Goal: Task Accomplishment & Management: Manage account settings

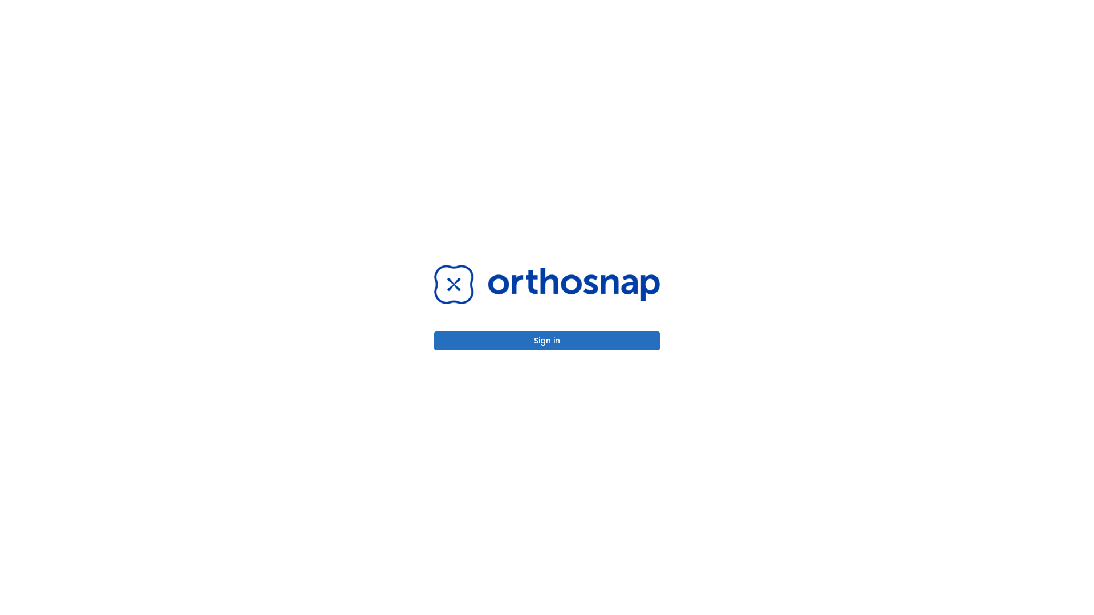
click at [547, 341] on button "Sign in" at bounding box center [547, 340] width 226 height 19
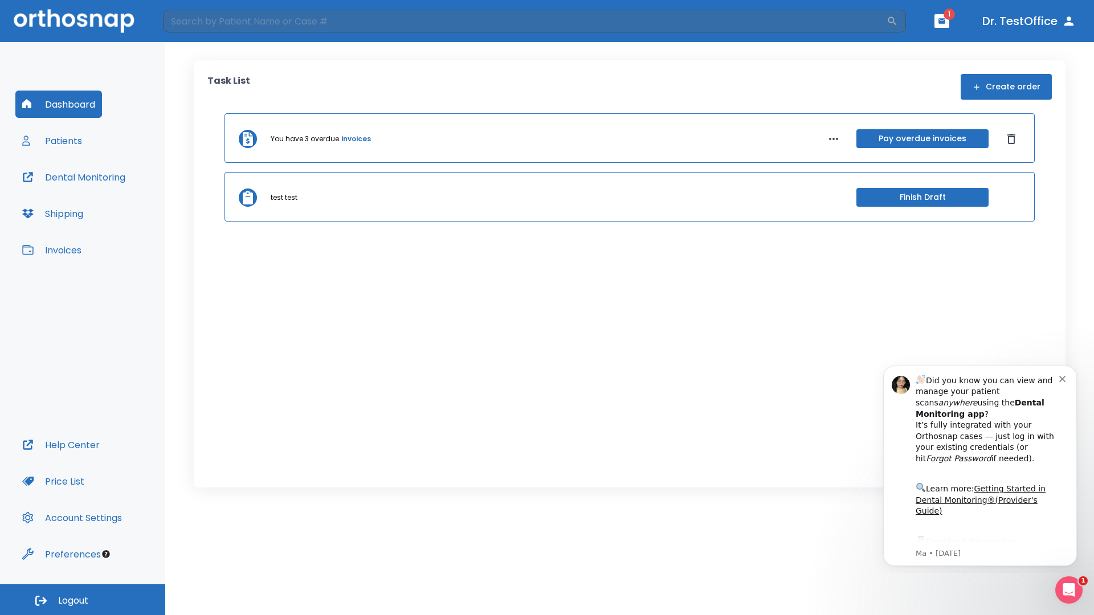
click at [83, 600] on span "Logout" at bounding box center [73, 601] width 30 height 13
